Goal: Task Accomplishment & Management: Complete application form

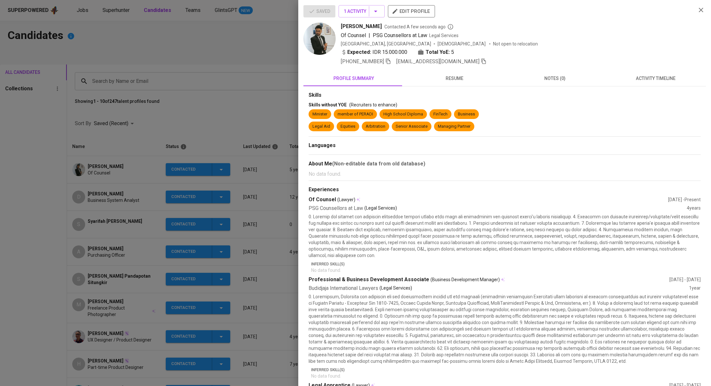
click at [217, 60] on div at bounding box center [355, 193] width 711 height 386
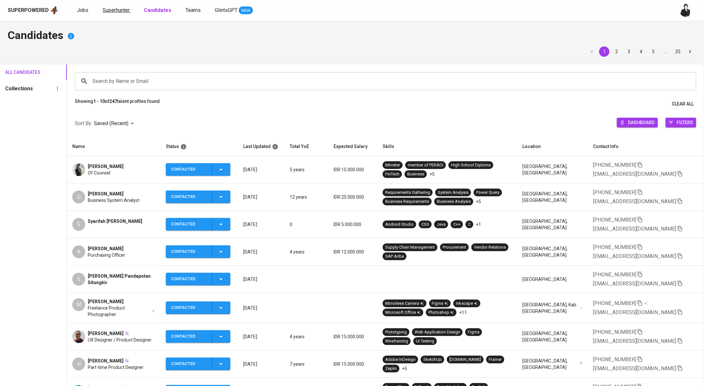
click at [110, 13] on span "Superhunter" at bounding box center [116, 10] width 27 height 6
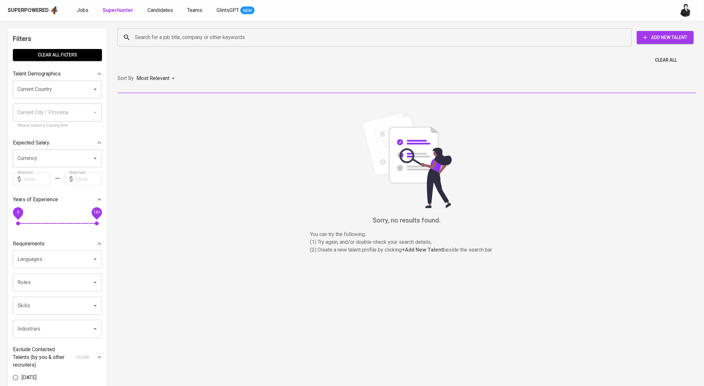
click at [191, 40] on input "Search for a job title, company or other keywords" at bounding box center [376, 37] width 486 height 12
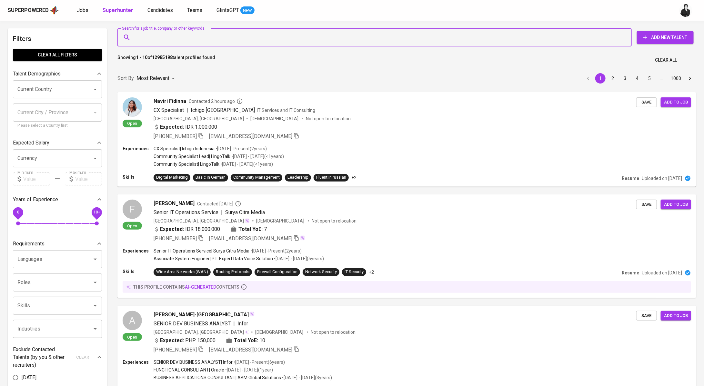
paste input "[EMAIL_ADDRESS][DOMAIN_NAME]"
type input "[EMAIL_ADDRESS][DOMAIN_NAME]"
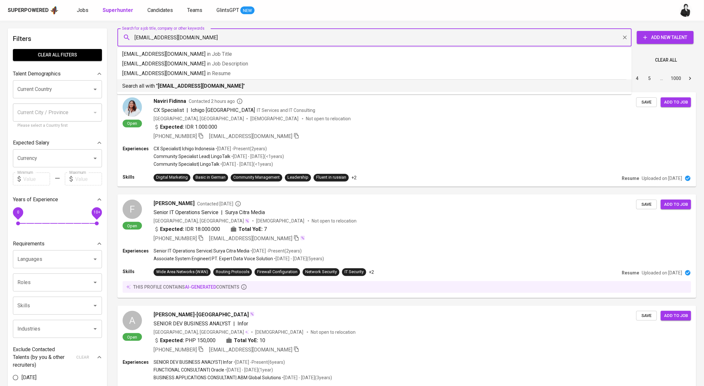
click at [189, 85] on b "[EMAIL_ADDRESS][DOMAIN_NAME]" at bounding box center [200, 86] width 85 height 6
click at [189, 85] on div "Sort By Most Relevant MOST_RELEVANT 1 2 3 4 5 … 1000" at bounding box center [407, 79] width 587 height 20
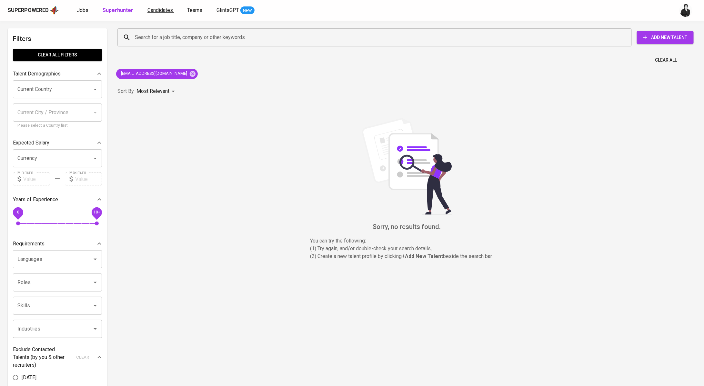
click at [156, 12] on span "Candidates" at bounding box center [159, 10] width 25 height 6
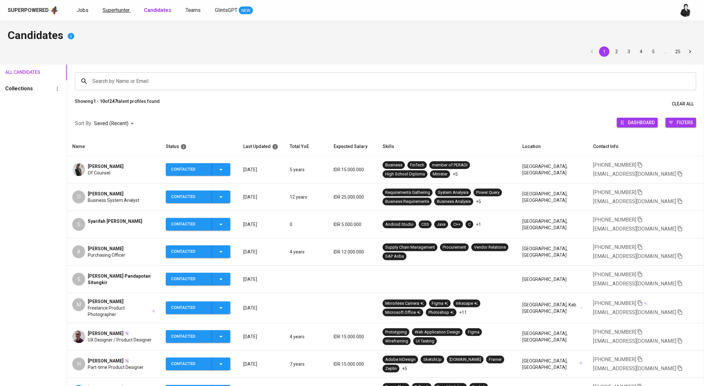
click at [114, 8] on span "Superhunter" at bounding box center [116, 10] width 27 height 6
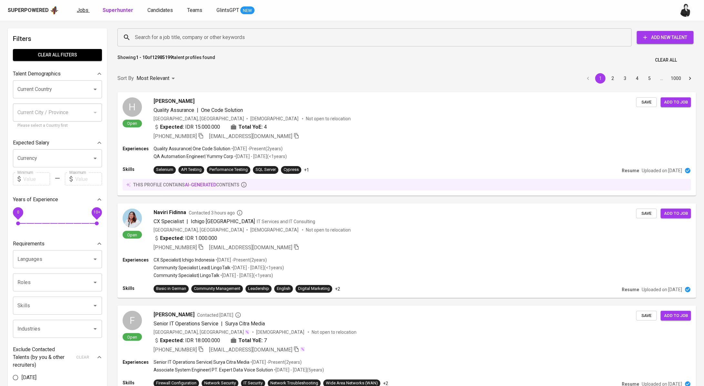
click at [85, 11] on span "Jobs" at bounding box center [83, 10] width 12 height 6
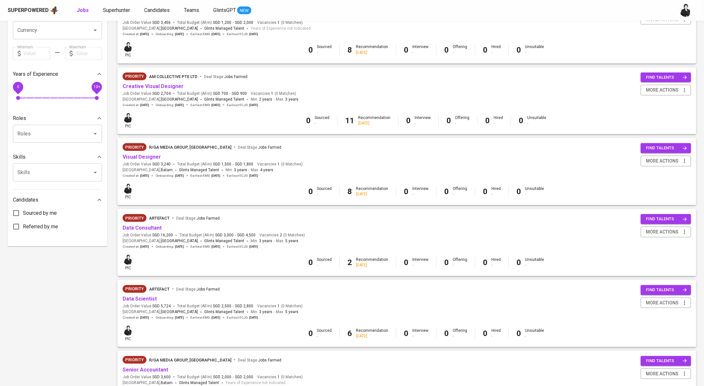
scroll to position [245, 0]
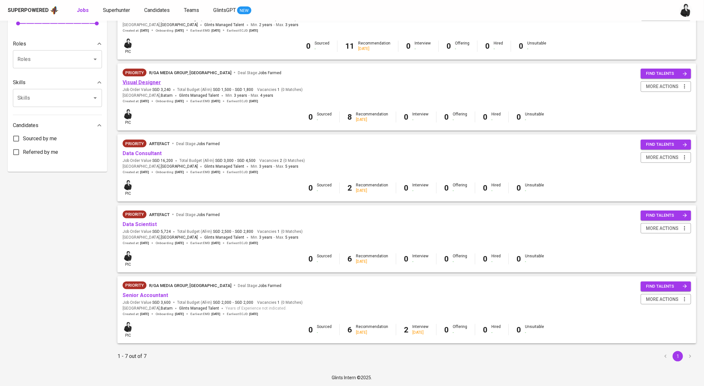
click at [150, 83] on link "Visual Designer" at bounding box center [142, 82] width 38 height 6
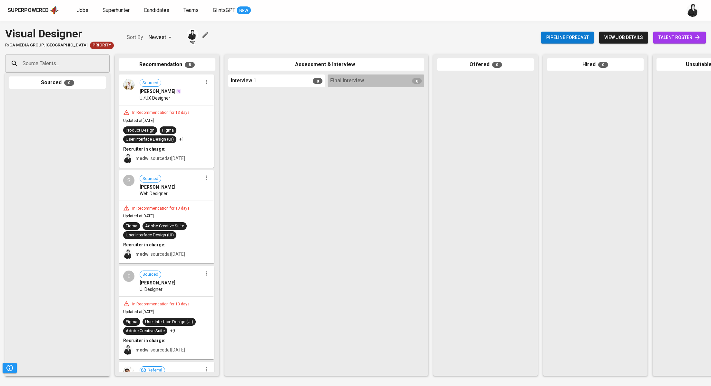
click at [687, 37] on span "talent roster" at bounding box center [680, 38] width 42 height 8
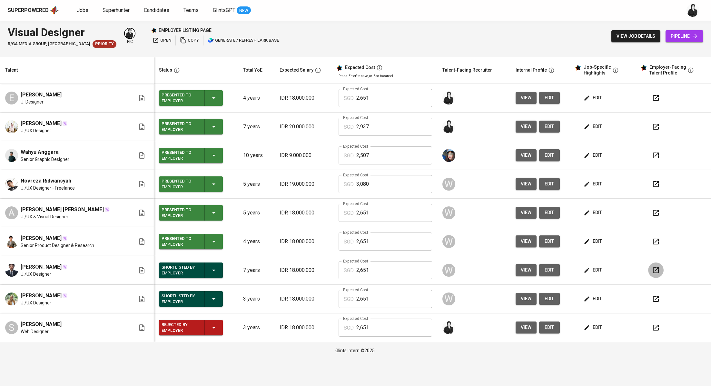
click at [657, 270] on icon "button" at bounding box center [656, 270] width 8 height 8
click at [658, 300] on button "button" at bounding box center [655, 298] width 15 height 15
click at [84, 11] on span "Jobs" at bounding box center [83, 10] width 12 height 6
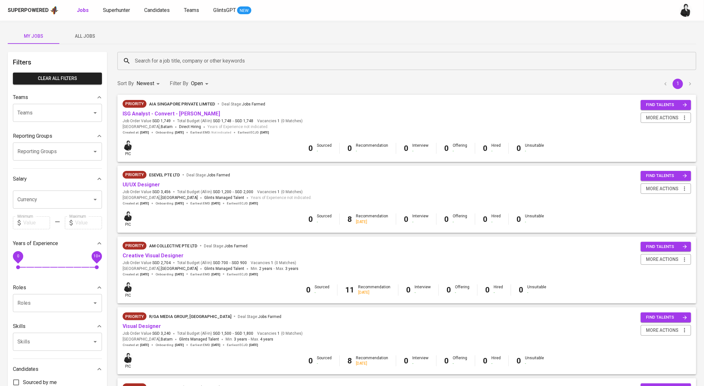
click at [115, 15] on div "Superpowered Jobs Superhunter Candidates Teams GlintsGPT NEW" at bounding box center [342, 10] width 668 height 10
click at [120, 3] on div "Superpowered Jobs Superhunter Candidates Teams GlintsGPT NEW" at bounding box center [352, 10] width 704 height 21
click at [123, 10] on span "Superhunter" at bounding box center [116, 10] width 27 height 6
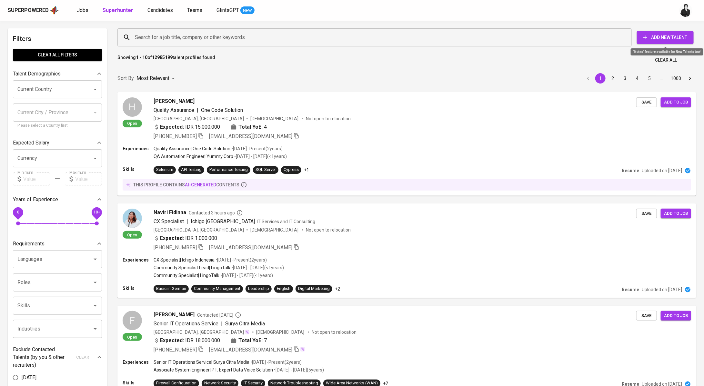
click at [657, 35] on span "Add New Talent" at bounding box center [665, 38] width 46 height 8
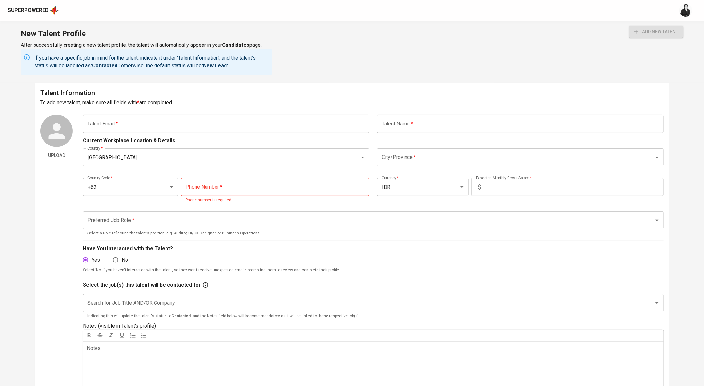
click at [270, 121] on input "text" at bounding box center [226, 124] width 286 height 18
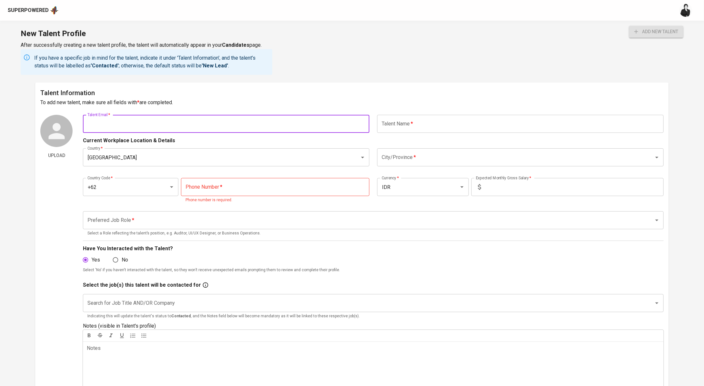
paste input "csokacana@gmail.com"
type input "csokacana@gmail.com"
click at [398, 126] on input "text" at bounding box center [520, 124] width 286 height 18
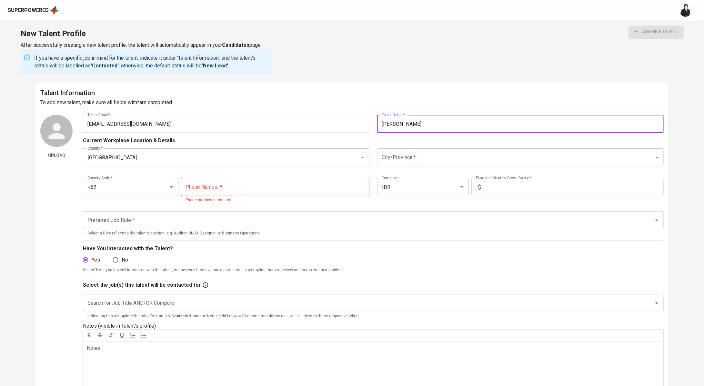
type input "Irfan Cahya Sokacana"
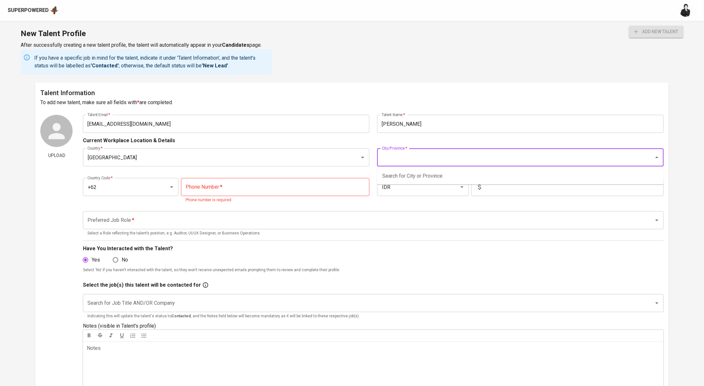
click at [423, 153] on input "City/Province   *" at bounding box center [511, 157] width 263 height 12
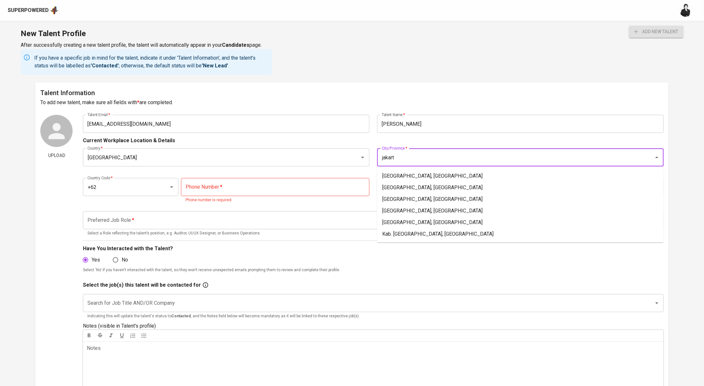
click at [452, 170] on ul "Jakarta Selatan, DKI Jakarta Jakarta Timur, DKI Jakarta Jakarta Barat, DKI Jaka…" at bounding box center [520, 205] width 286 height 75
click at [454, 173] on li "Jakarta Selatan, DKI Jakarta" at bounding box center [520, 176] width 286 height 12
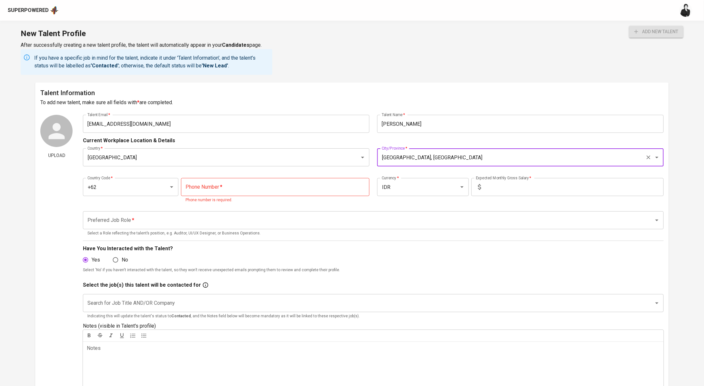
type input "Jakarta Selatan, DKI Jakarta"
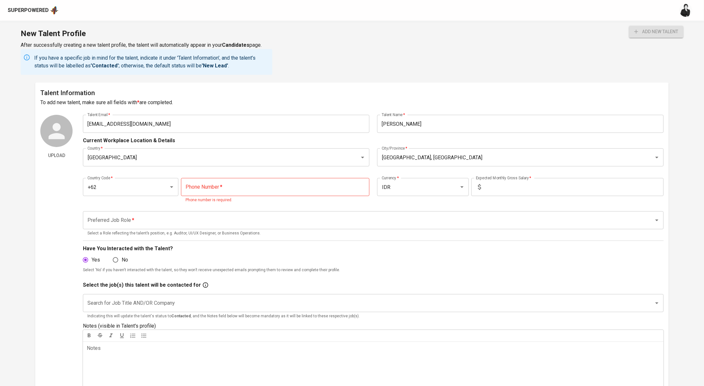
click at [275, 176] on div "Country Code   * +62 Country Code * Phone Number   * Phone Number * Phone numbe…" at bounding box center [373, 188] width 581 height 37
click at [279, 181] on input "tel" at bounding box center [275, 187] width 188 height 18
type input "[PHONE_NUMBER]"
click at [510, 189] on input "text" at bounding box center [574, 187] width 180 height 18
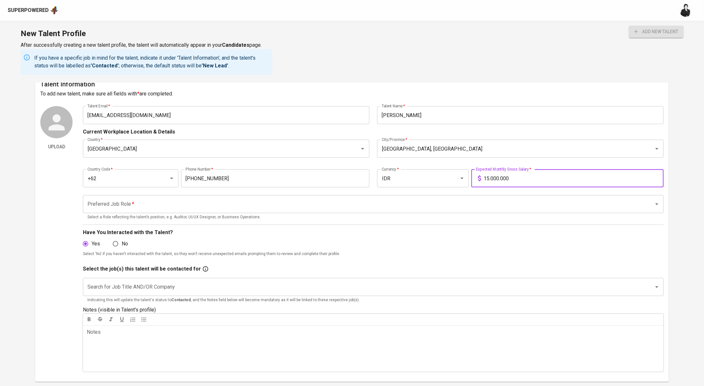
scroll to position [48, 0]
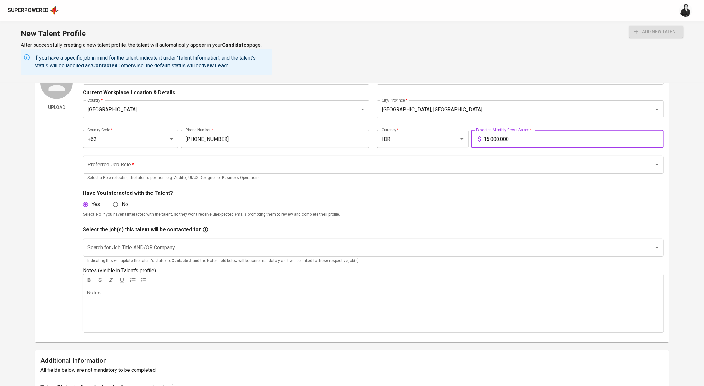
type input "15.000.000"
click at [136, 248] on input "Search for Job Title AND/OR Company" at bounding box center [364, 248] width 557 height 12
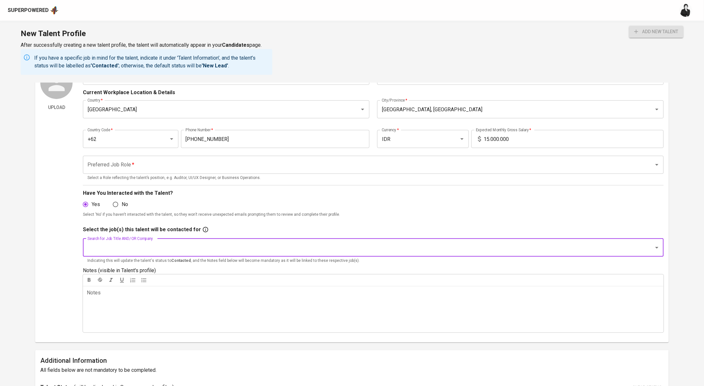
paste input "ISG Analyst - Convert - [PERSON_NAME]"
type input "ISG Analyst - Convert - [PERSON_NAME]"
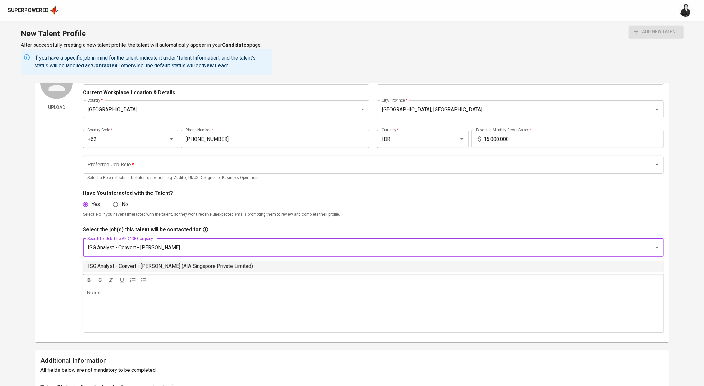
click at [207, 266] on li "ISG Analyst - Convert - [PERSON_NAME] (AIA Singapore Private Limited)" at bounding box center [373, 267] width 581 height 12
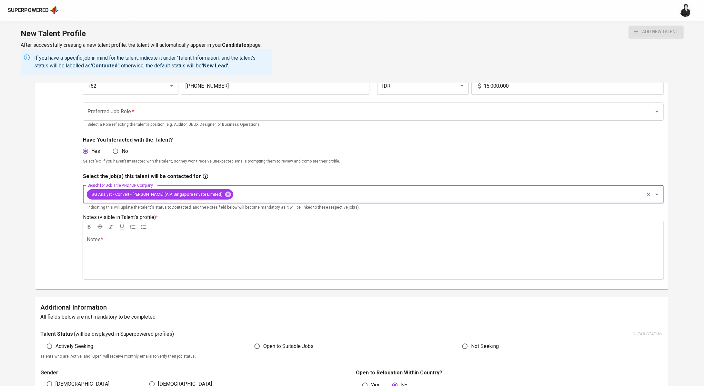
scroll to position [103, 0]
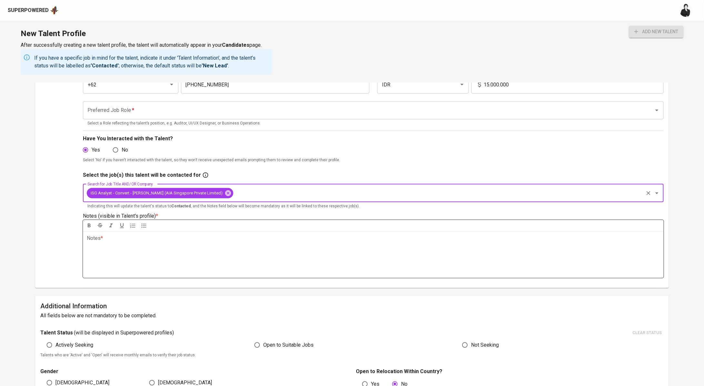
click at [215, 243] on div "Notes * ﻿" at bounding box center [373, 255] width 581 height 46
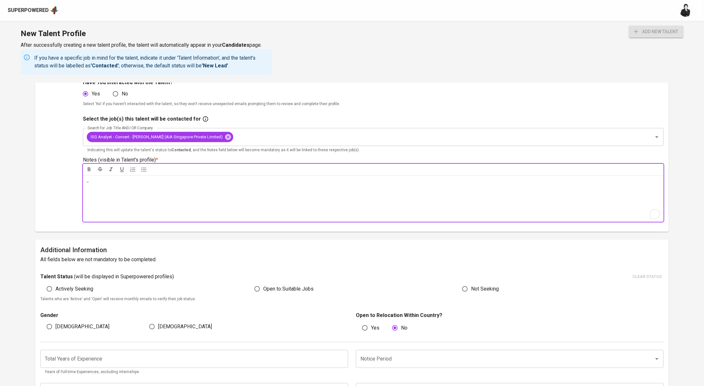
scroll to position [160, 0]
click at [293, 289] on span "Open to Suitable Jobs" at bounding box center [288, 288] width 50 height 8
click at [263, 289] on input "Open to Suitable Jobs" at bounding box center [257, 288] width 12 height 12
radio input "true"
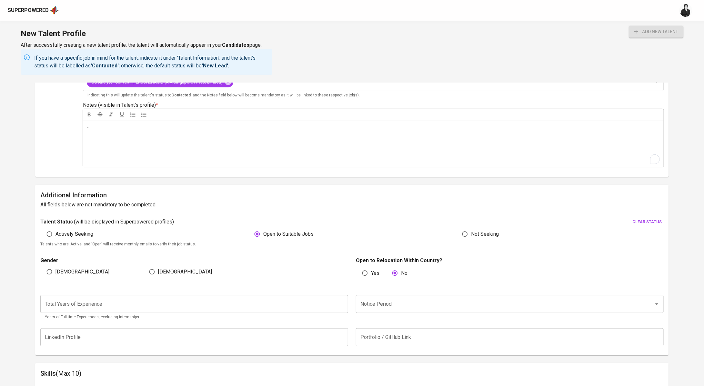
scroll to position [215, 0]
click at [61, 269] on span "Male" at bounding box center [82, 270] width 54 height 8
click at [55, 269] on input "Male" at bounding box center [49, 270] width 12 height 12
radio input "true"
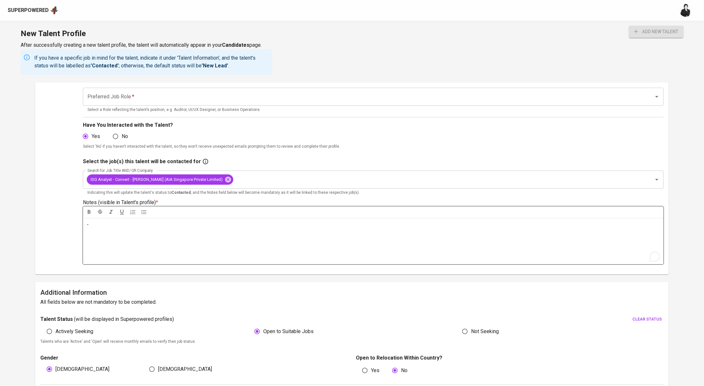
scroll to position [0, 0]
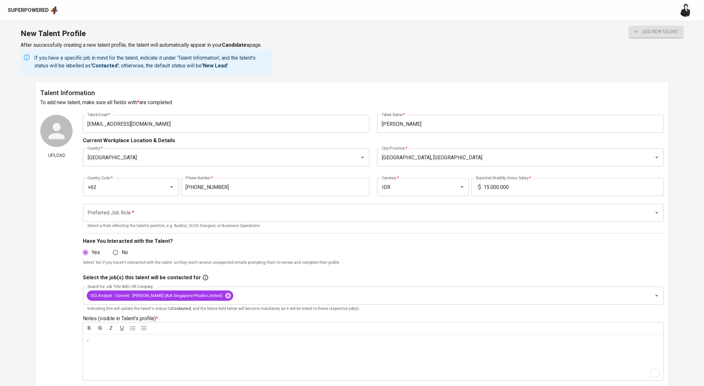
click at [147, 211] on input "Preferred Job Role   *" at bounding box center [364, 213] width 557 height 12
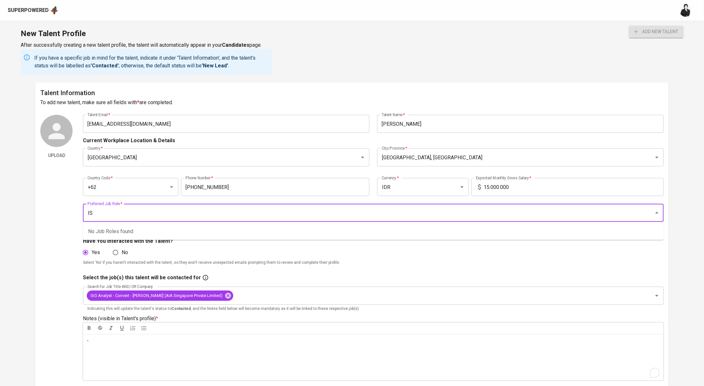
type input "I"
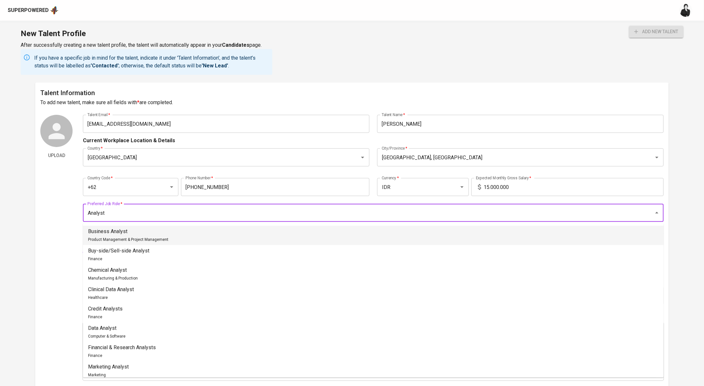
click at [157, 231] on p "Business Analyst" at bounding box center [128, 232] width 80 height 8
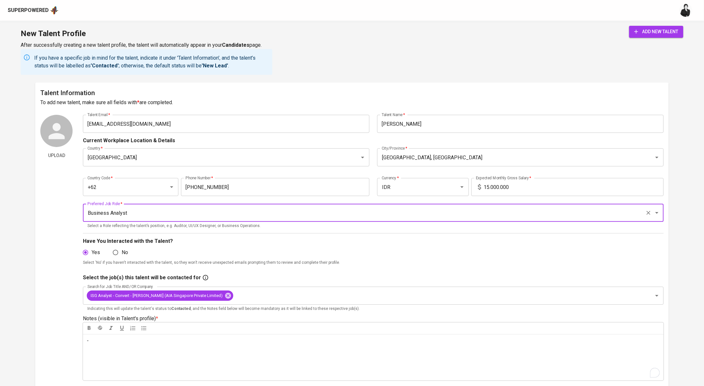
type input "Business Analyst"
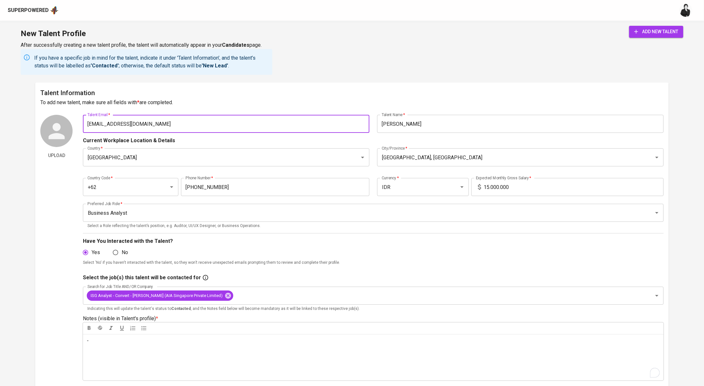
drag, startPoint x: 161, startPoint y: 126, endPoint x: 78, endPoint y: 126, distance: 82.9
click at [78, 126] on div "Upload Talent Email   * csokacana@gmail.com Talent Email * Talent Name   * Irfa…" at bounding box center [351, 250] width 623 height 271
click at [659, 31] on span "add new talent" at bounding box center [656, 32] width 44 height 8
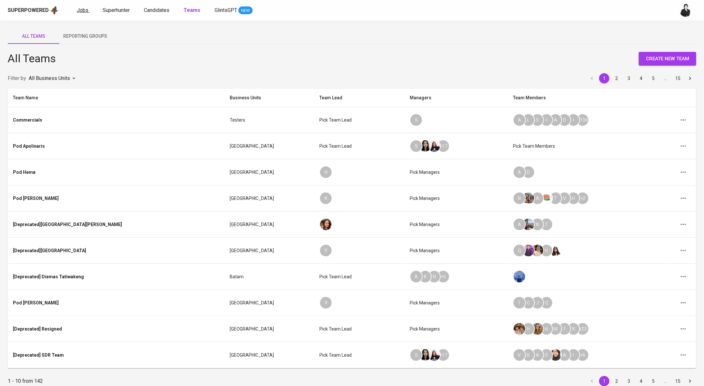
click at [88, 11] on link "Jobs" at bounding box center [83, 10] width 13 height 8
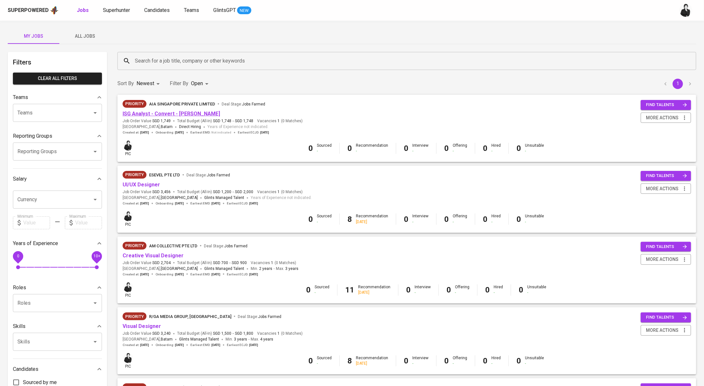
click at [175, 112] on link "ISG Analyst - Convert - [PERSON_NAME]" at bounding box center [171, 114] width 97 height 6
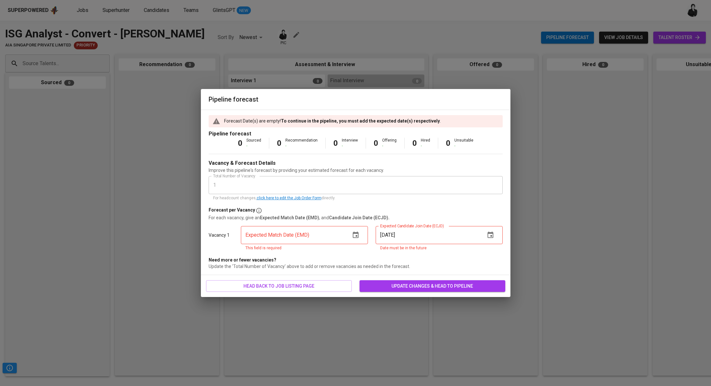
drag, startPoint x: 149, startPoint y: 209, endPoint x: 159, endPoint y: 88, distance: 121.4
click at [149, 209] on div "Pipeline forecast Forecast Date(s) are empty! To continue in the pipeline, you …" at bounding box center [355, 193] width 711 height 386
click at [562, 160] on div "Pipeline forecast Forecast Date(s) are empty! To continue in the pipeline, you …" at bounding box center [355, 193] width 711 height 386
click at [355, 236] on icon "button" at bounding box center [356, 235] width 8 height 8
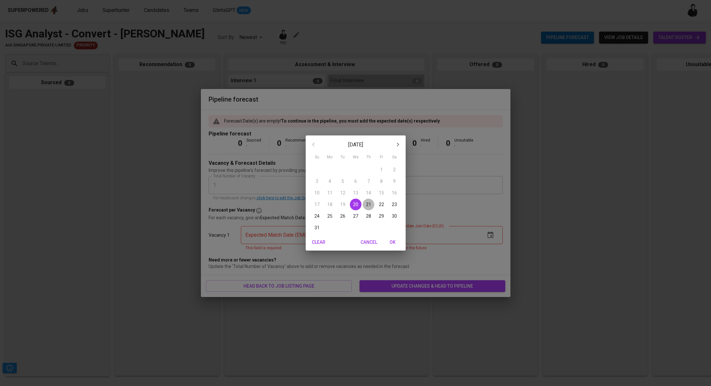
click at [365, 204] on span "21" at bounding box center [369, 204] width 12 height 6
type input "08/21/2025"
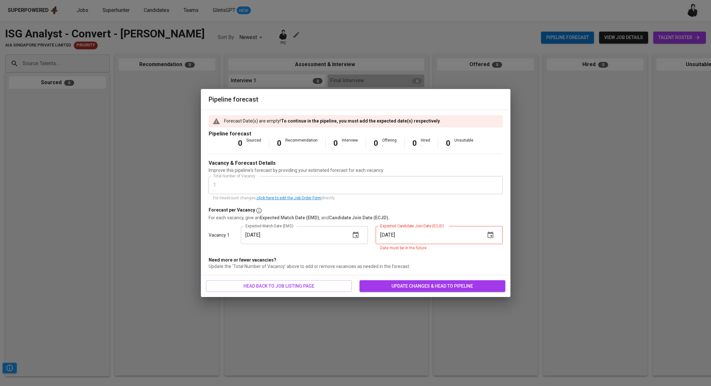
click at [418, 236] on input "08/18/2025" at bounding box center [428, 235] width 105 height 18
click at [488, 236] on icon "button" at bounding box center [491, 235] width 8 height 8
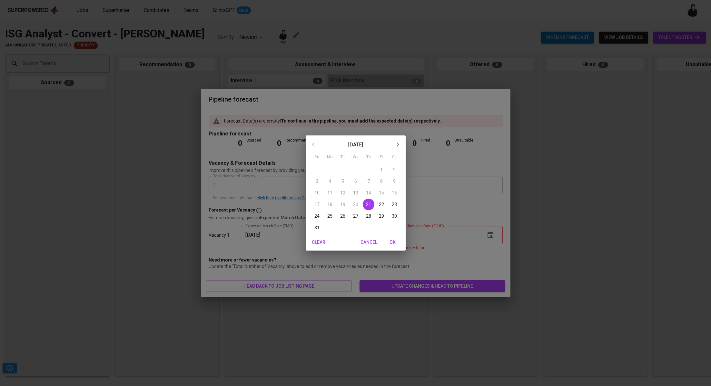
click at [316, 226] on p "31" at bounding box center [317, 228] width 5 height 6
type input "08/31/2025"
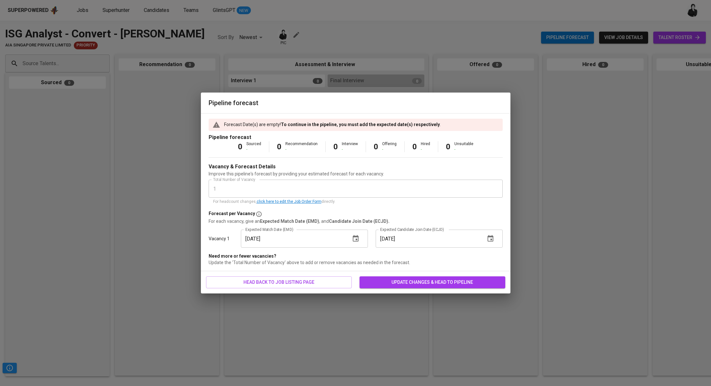
click at [395, 285] on span "update changes & head to pipeline" at bounding box center [433, 282] width 136 height 8
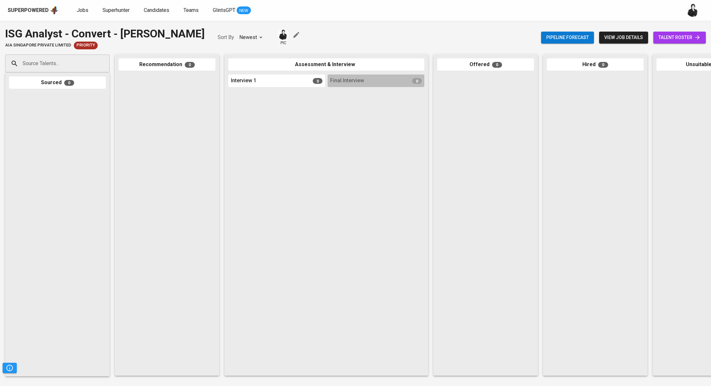
drag, startPoint x: 2, startPoint y: 34, endPoint x: 229, endPoint y: 36, distance: 226.5
click at [229, 36] on div "ISG Analyst - Convert - Irfan Cahya Sokacana AIA Singapore Private Limited Prio…" at bounding box center [355, 38] width 711 height 24
copy div "ISG Analyst - Convert - [PERSON_NAME]"
click at [78, 67] on input "Source Talents..." at bounding box center [55, 63] width 68 height 12
paste input "[EMAIL_ADDRESS][DOMAIN_NAME]"
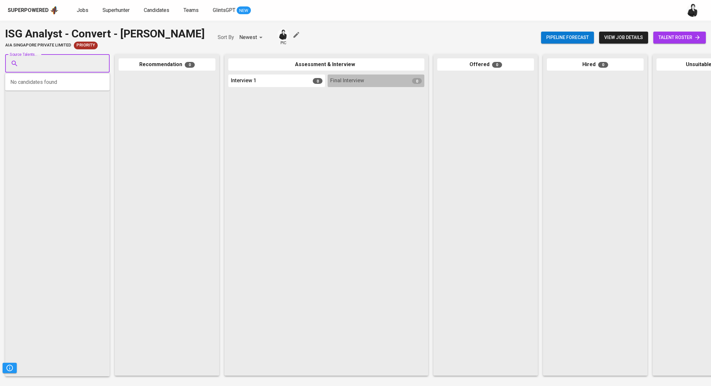
type input "[EMAIL_ADDRESS][DOMAIN_NAME]"
click at [83, 85] on li "I Irfan Cahya Sokacana csokacana@gmail.com" at bounding box center [57, 84] width 105 height 17
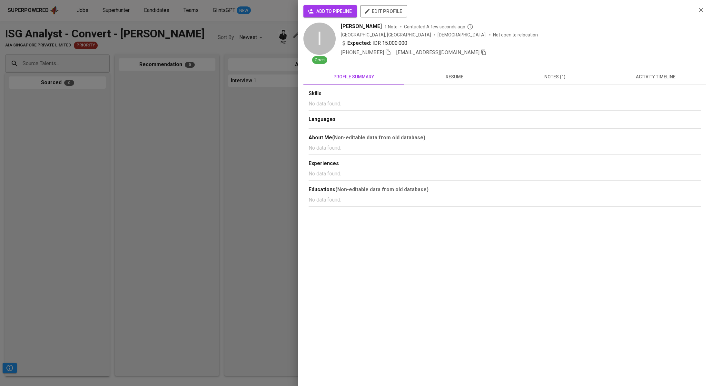
click at [699, 10] on icon "button" at bounding box center [702, 10] width 8 height 8
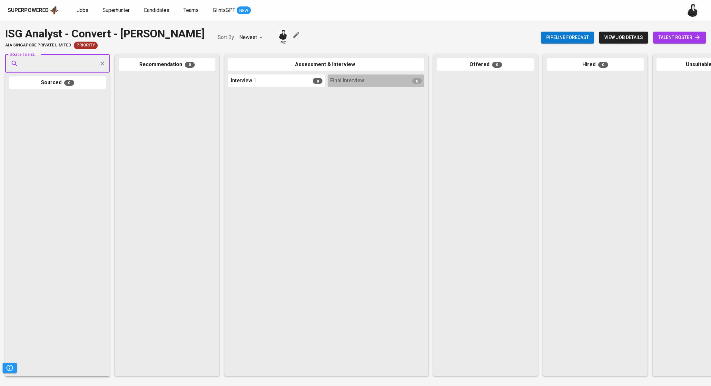
click at [62, 61] on input "Source Talents..." at bounding box center [55, 63] width 68 height 12
click at [62, 81] on span "[PERSON_NAME]" at bounding box center [44, 81] width 35 height 6
click at [71, 63] on input "Source Talents..." at bounding box center [55, 63] width 68 height 12
click at [58, 88] on span "csokacana@gmail.com" at bounding box center [57, 88] width 61 height 6
click at [76, 60] on input "Source Talents..." at bounding box center [55, 63] width 68 height 12
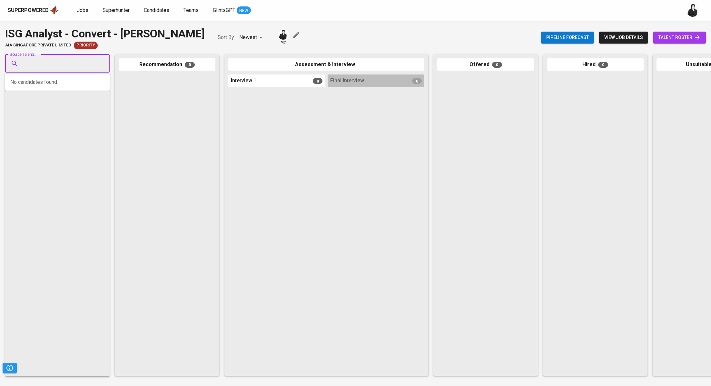
paste input "[EMAIL_ADDRESS][DOMAIN_NAME]"
type input "[EMAIL_ADDRESS][DOMAIN_NAME]"
click at [97, 82] on li "I Irfan Cahya Sokacana csokacana@gmail.com" at bounding box center [57, 84] width 105 height 17
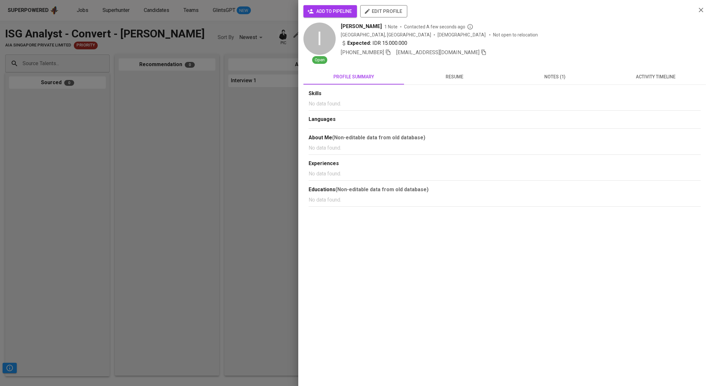
click at [328, 11] on span "add to pipeline" at bounding box center [330, 11] width 43 height 8
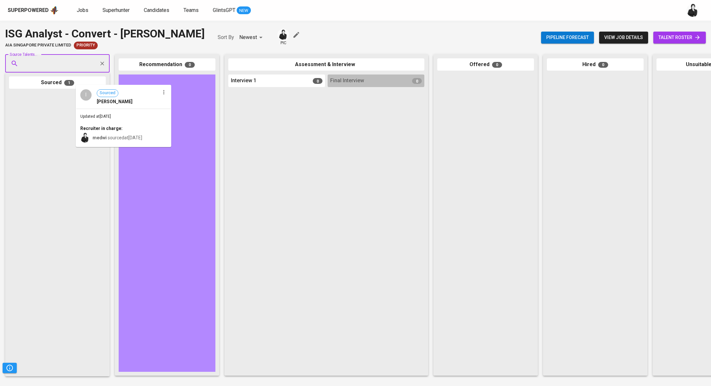
drag, startPoint x: 75, startPoint y: 128, endPoint x: 146, endPoint y: 120, distance: 70.8
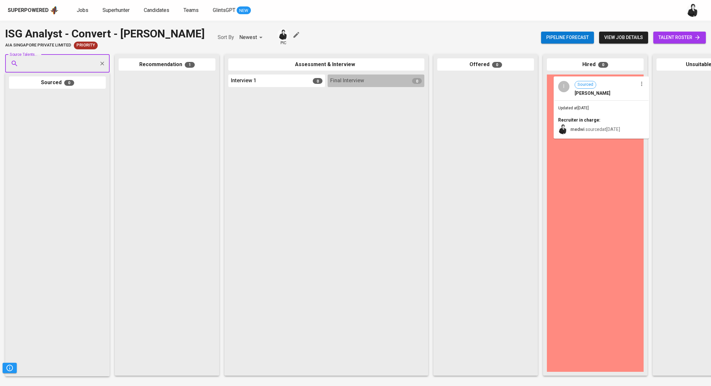
drag, startPoint x: 146, startPoint y: 98, endPoint x: 583, endPoint y: 100, distance: 436.8
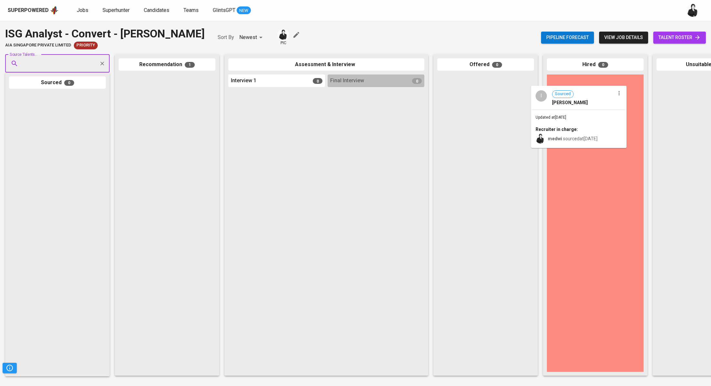
drag, startPoint x: 209, startPoint y: 101, endPoint x: 617, endPoint y: 112, distance: 408.0
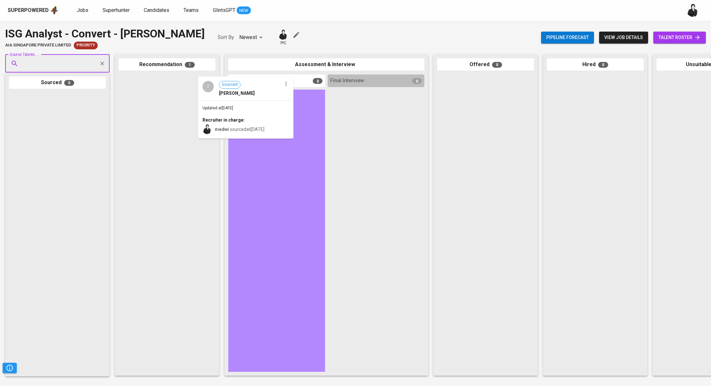
drag, startPoint x: 192, startPoint y: 107, endPoint x: 277, endPoint y: 108, distance: 84.5
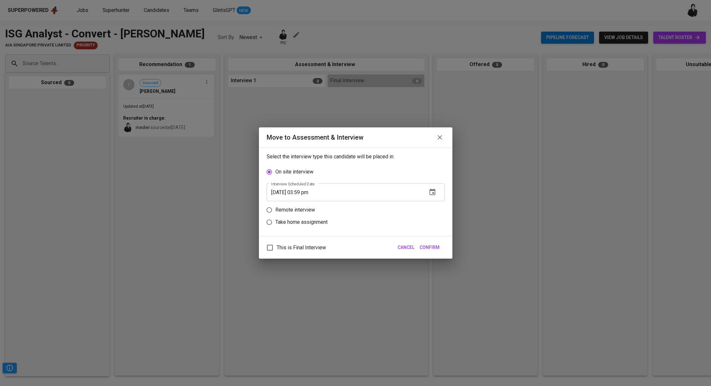
click at [301, 206] on label "Remote interview" at bounding box center [351, 210] width 176 height 12
click at [276, 206] on input "Remote interview" at bounding box center [269, 210] width 12 height 12
radio input "true"
click at [400, 244] on span "Cancel" at bounding box center [406, 248] width 17 height 8
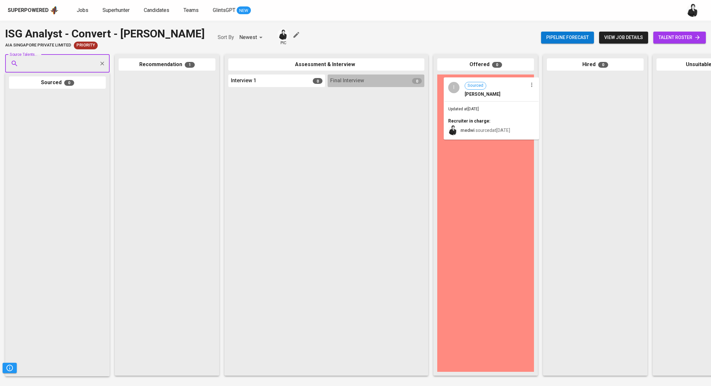
drag, startPoint x: 168, startPoint y: 101, endPoint x: 498, endPoint y: 103, distance: 330.4
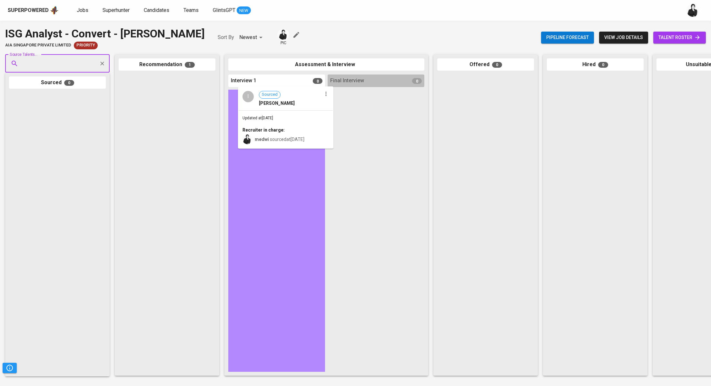
drag, startPoint x: 182, startPoint y: 113, endPoint x: 303, endPoint y: 125, distance: 121.9
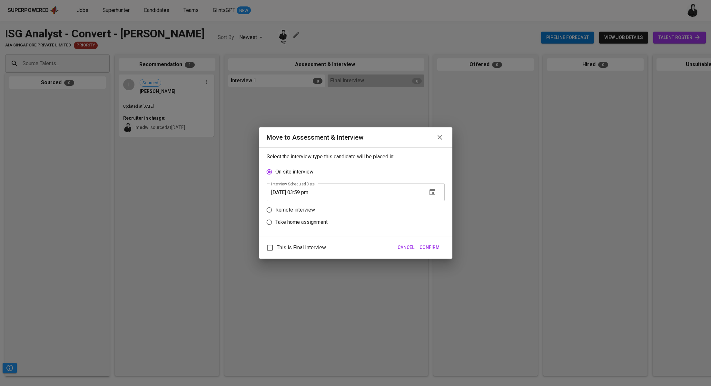
click at [310, 208] on p "Remote interview" at bounding box center [296, 210] width 40 height 8
click at [276, 208] on input "Remote interview" at bounding box center [269, 210] width 12 height 12
radio input "true"
click at [301, 201] on input "08/20/2025 03:59 pm" at bounding box center [345, 205] width 156 height 18
click at [302, 206] on input "08/20/2025 03:59 pm" at bounding box center [345, 205] width 156 height 18
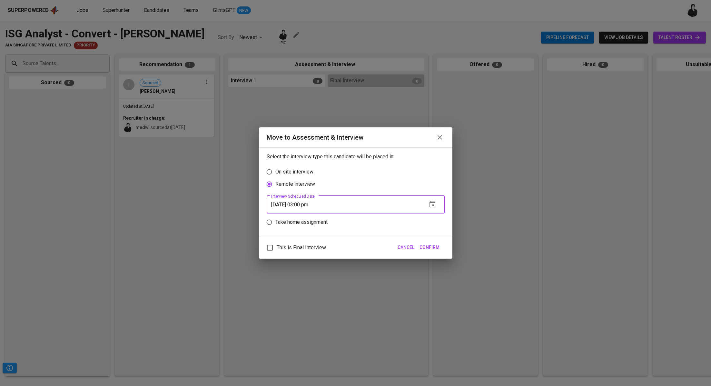
type input "08/20/2025 03:00 pm"
click at [427, 246] on span "Confirm" at bounding box center [430, 248] width 20 height 8
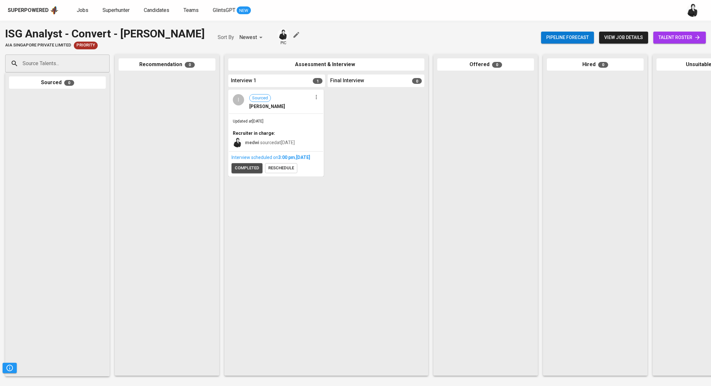
click at [257, 170] on button "completed" at bounding box center [247, 168] width 31 height 10
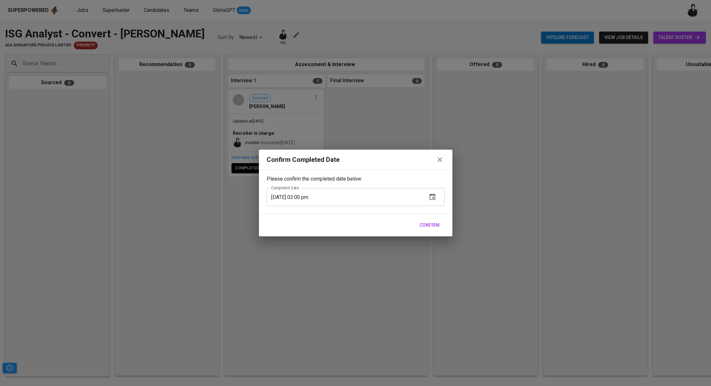
click at [484, 153] on div "Confirm Completed Date Please confirm the completed date below: Completed Date …" at bounding box center [355, 193] width 711 height 386
click at [439, 163] on icon "button" at bounding box center [440, 160] width 8 height 8
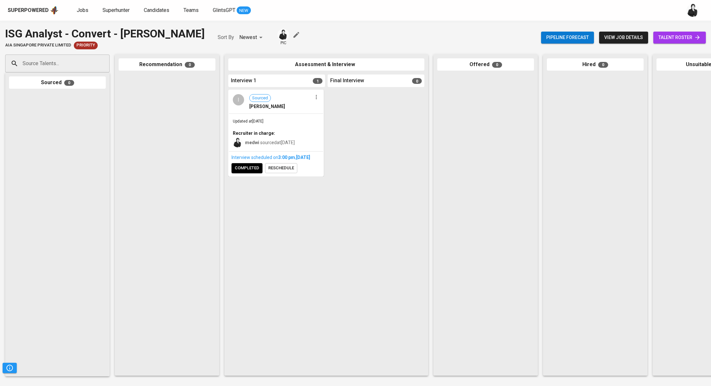
click at [276, 176] on div "Interview scheduled on 3:00 PM , Aug 20, 2025 completed reschedule" at bounding box center [276, 164] width 94 height 24
click at [289, 176] on div "Interview scheduled on 3:00 PM , Aug 20, 2025 completed reschedule" at bounding box center [276, 164] width 94 height 24
click at [281, 172] on span "reschedule" at bounding box center [281, 168] width 26 height 7
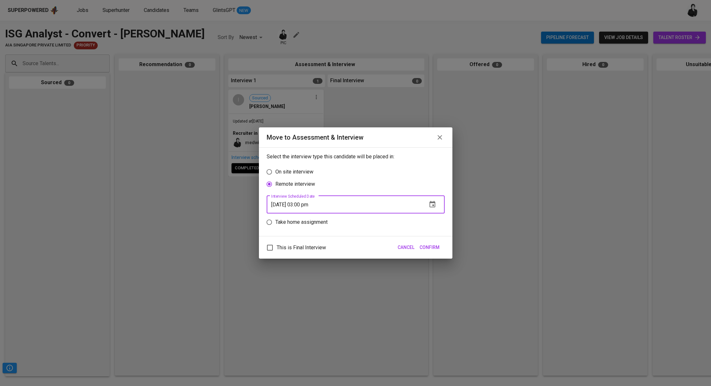
click at [306, 204] on input "08/20/2025 03:00 pm" at bounding box center [345, 205] width 156 height 18
click at [408, 248] on span "Cancel" at bounding box center [406, 248] width 17 height 8
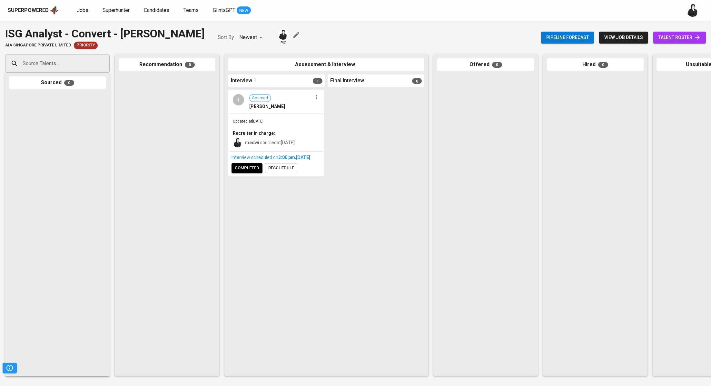
click at [249, 172] on span "completed" at bounding box center [247, 168] width 25 height 7
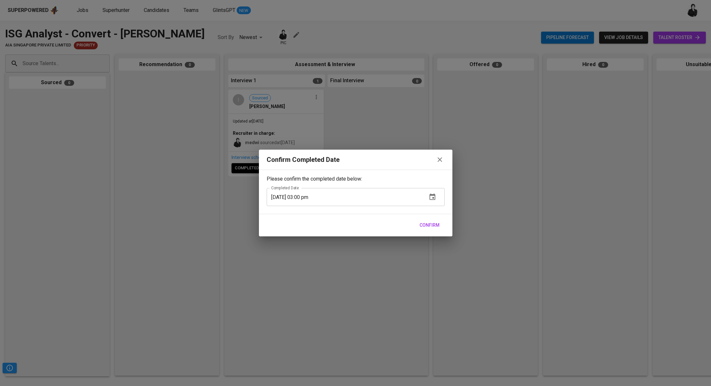
click at [426, 224] on span "Confirm" at bounding box center [430, 225] width 20 height 8
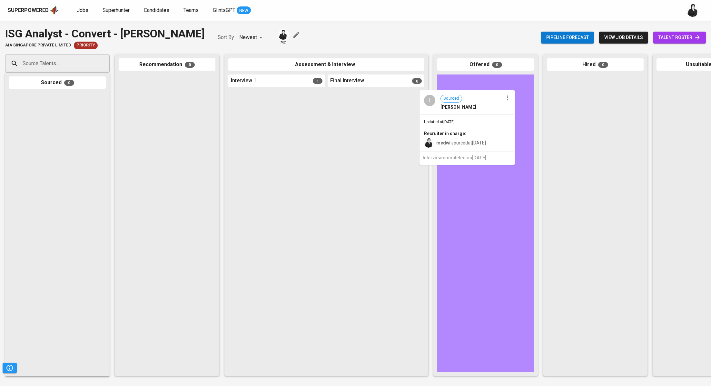
drag, startPoint x: 279, startPoint y: 127, endPoint x: 492, endPoint y: 124, distance: 213.3
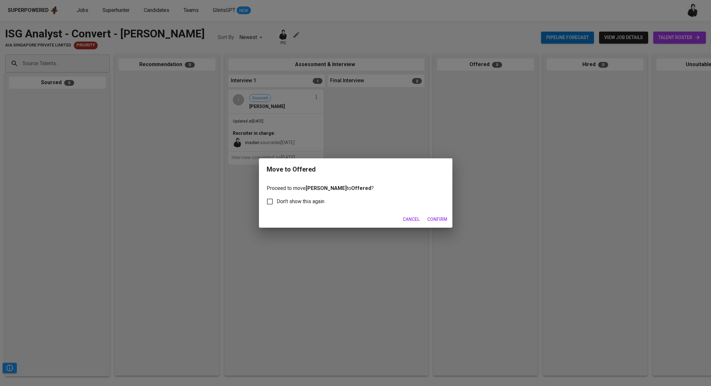
click at [439, 223] on span "Confirm" at bounding box center [437, 220] width 20 height 8
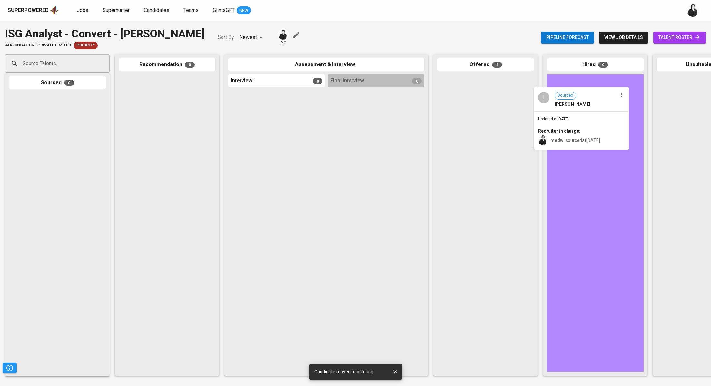
drag, startPoint x: 480, startPoint y: 103, endPoint x: 579, endPoint y: 116, distance: 100.5
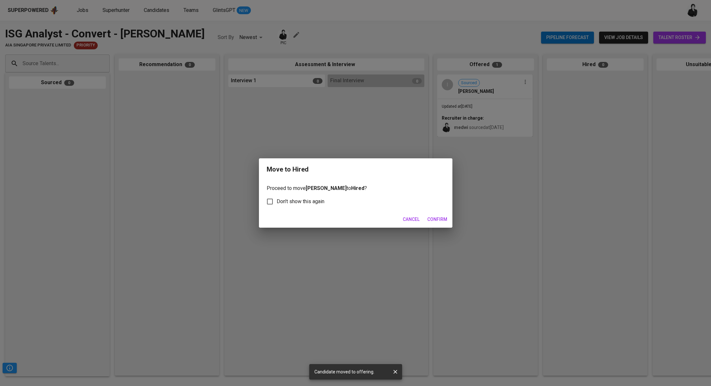
click at [433, 221] on span "Confirm" at bounding box center [437, 220] width 20 height 8
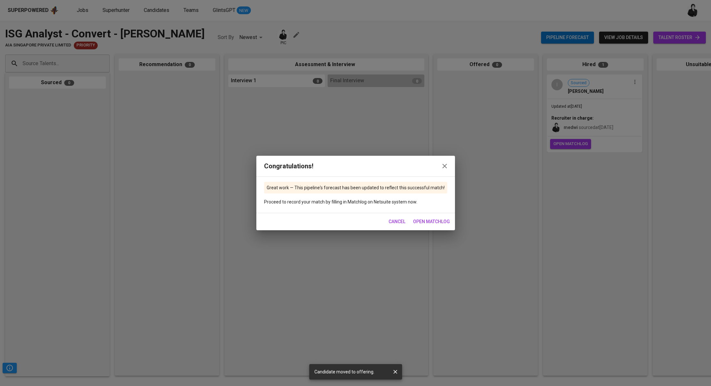
click at [425, 224] on span "open matchlog" at bounding box center [431, 222] width 37 height 8
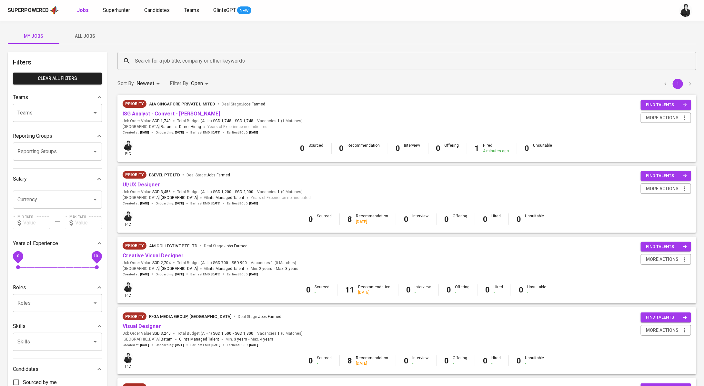
click at [183, 112] on link "ISG Analyst - Convert - [PERSON_NAME]" at bounding box center [171, 114] width 97 height 6
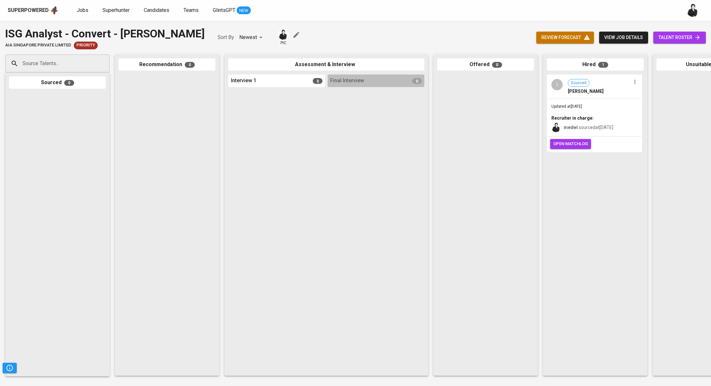
click at [175, 82] on div at bounding box center [167, 223] width 97 height 297
drag, startPoint x: 209, startPoint y: 32, endPoint x: 0, endPoint y: 33, distance: 209.4
click at [0, 33] on div "ISG Analyst - Convert - Irfan Cahya Sokacana AIA Singapore Private Limited Prio…" at bounding box center [355, 38] width 711 height 24
copy div "ISG Analyst - Convert - [PERSON_NAME]"
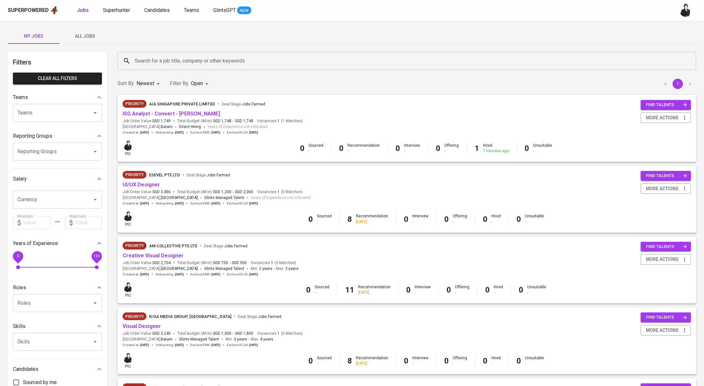
scroll to position [245, 0]
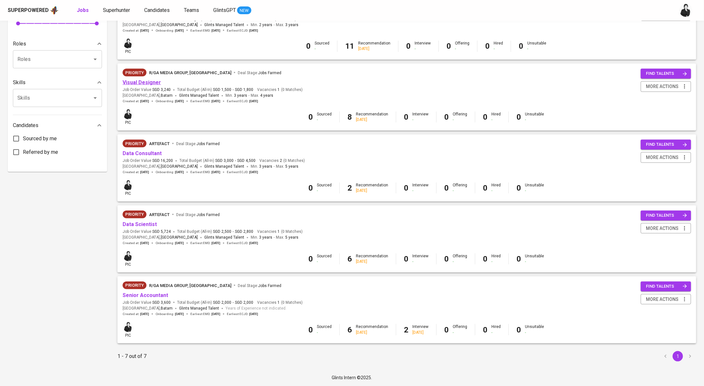
click at [150, 84] on link "Visual Designer" at bounding box center [142, 82] width 38 height 6
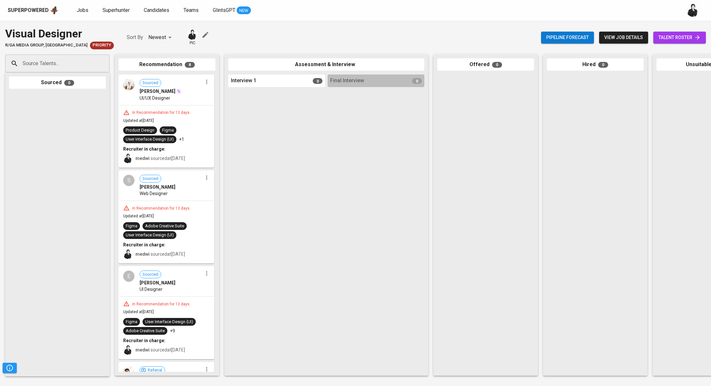
click at [664, 41] on span "talent roster" at bounding box center [680, 38] width 42 height 8
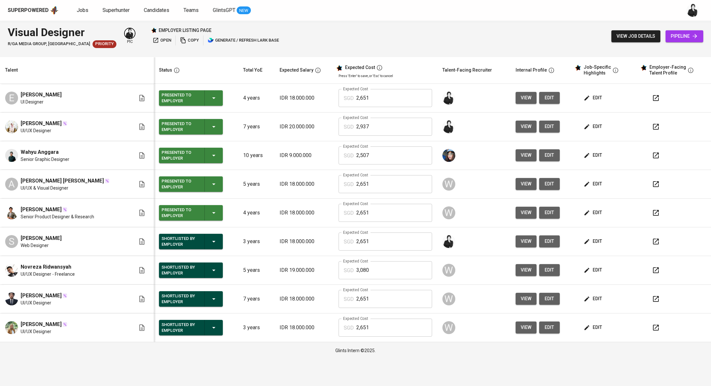
drag, startPoint x: 62, startPoint y: 238, endPoint x: 15, endPoint y: 239, distance: 46.8
click at [15, 239] on div "S Silvia Auralia Web Designer" at bounding box center [70, 242] width 130 height 14
copy span "Silvia Auralia"
drag, startPoint x: 74, startPoint y: 267, endPoint x: 23, endPoint y: 266, distance: 51.6
click at [23, 266] on div "Novreza Ridwansyah UI/UX Designer - Freelance" at bounding box center [70, 270] width 130 height 14
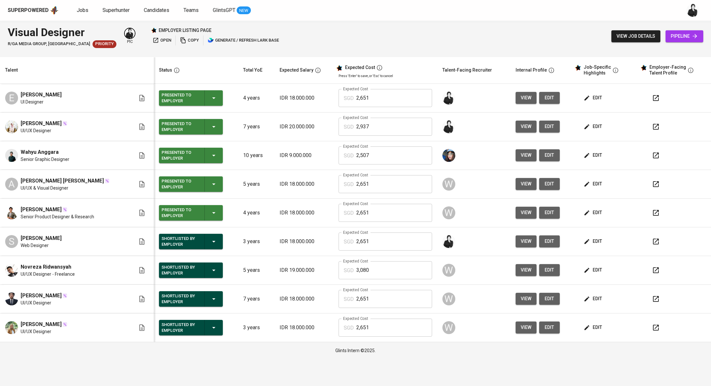
drag, startPoint x: 95, startPoint y: 265, endPoint x: 82, endPoint y: 266, distance: 13.6
click at [95, 265] on div "Novreza Ridwansyah UI/UX Designer - Freelance" at bounding box center [70, 270] width 130 height 14
drag, startPoint x: 65, startPoint y: 266, endPoint x: 12, endPoint y: 266, distance: 53.2
click at [12, 266] on div "Novreza Ridwansyah UI/UX Designer - Freelance" at bounding box center [70, 270] width 130 height 14
copy span "Novreza Ridwansyah"
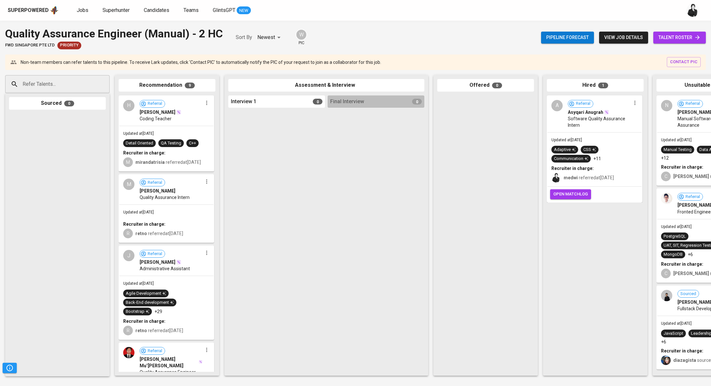
click at [578, 193] on span "open matchlog" at bounding box center [571, 194] width 35 height 7
click at [580, 190] on button "open matchlog" at bounding box center [570, 194] width 41 height 10
click at [82, 6] on link "Jobs" at bounding box center [83, 10] width 13 height 8
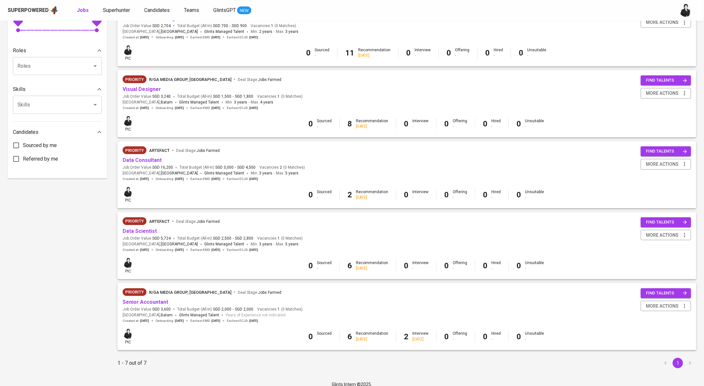
scroll to position [245, 0]
